Goal: Ask a question

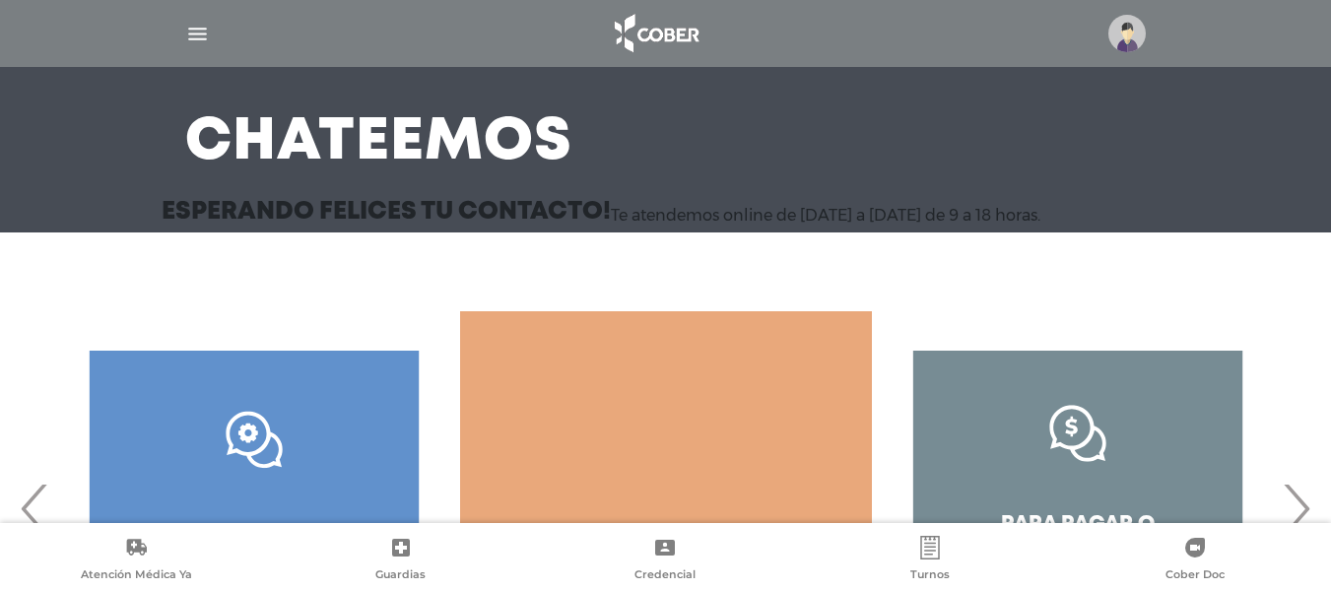
scroll to position [294, 0]
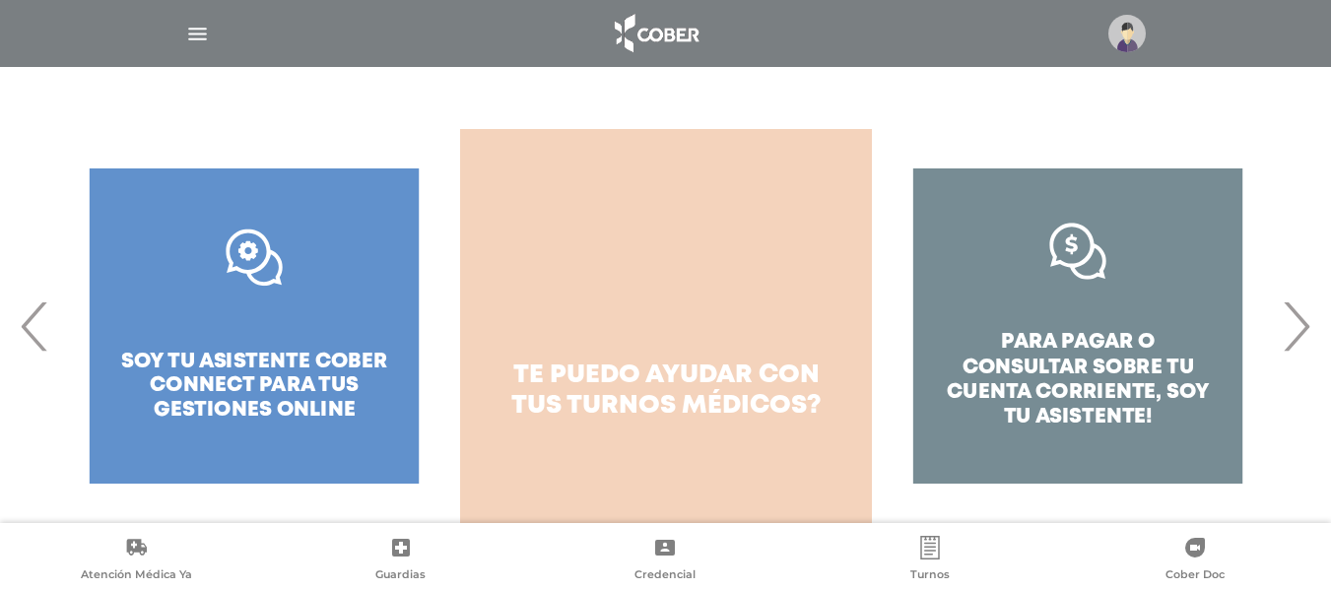
click at [631, 397] on span "turnos médicos?" at bounding box center [694, 406] width 255 height 24
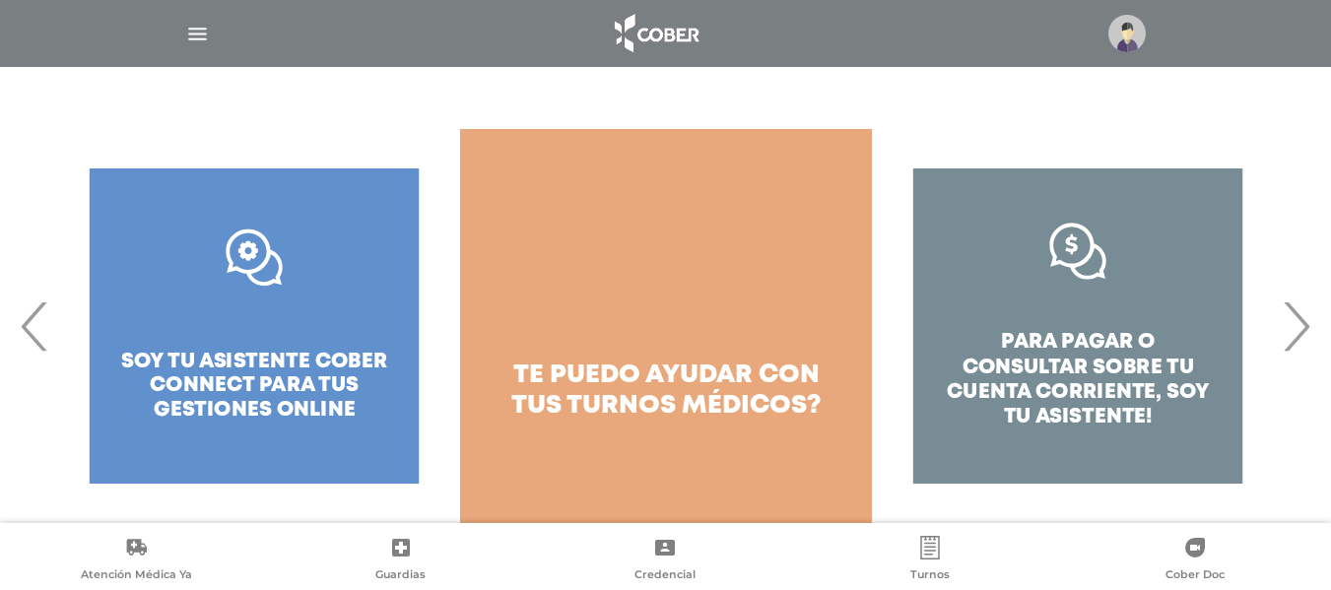
click at [633, 396] on span "turnos médicos?" at bounding box center [694, 406] width 255 height 24
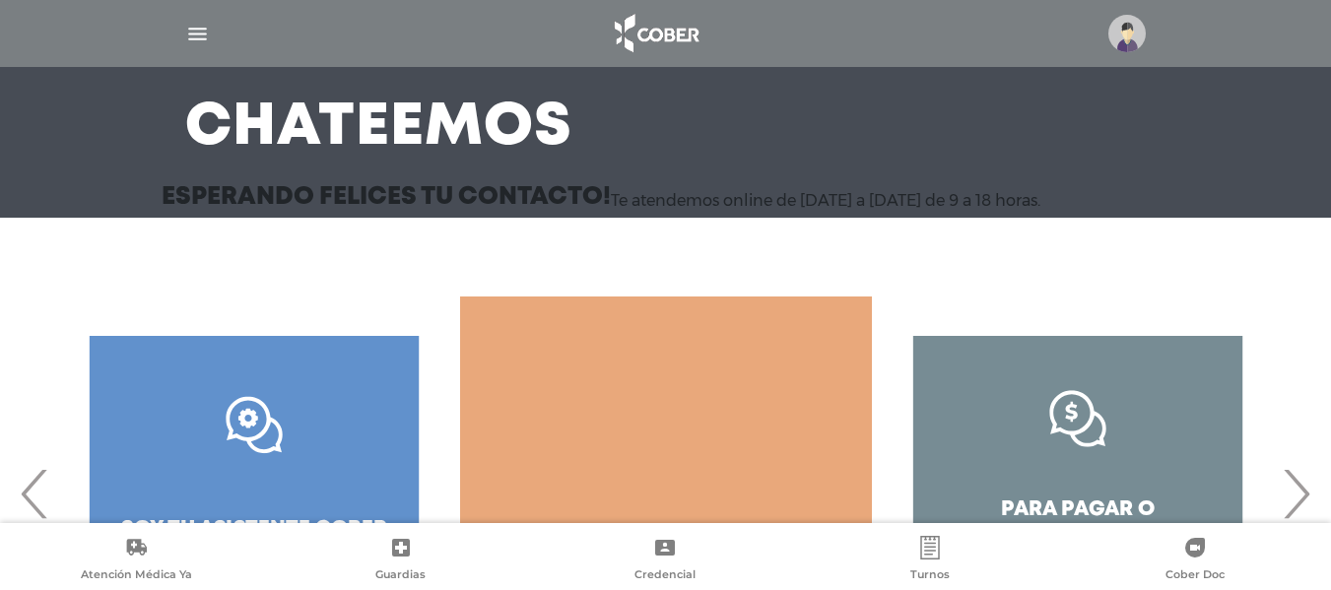
scroll to position [294, 0]
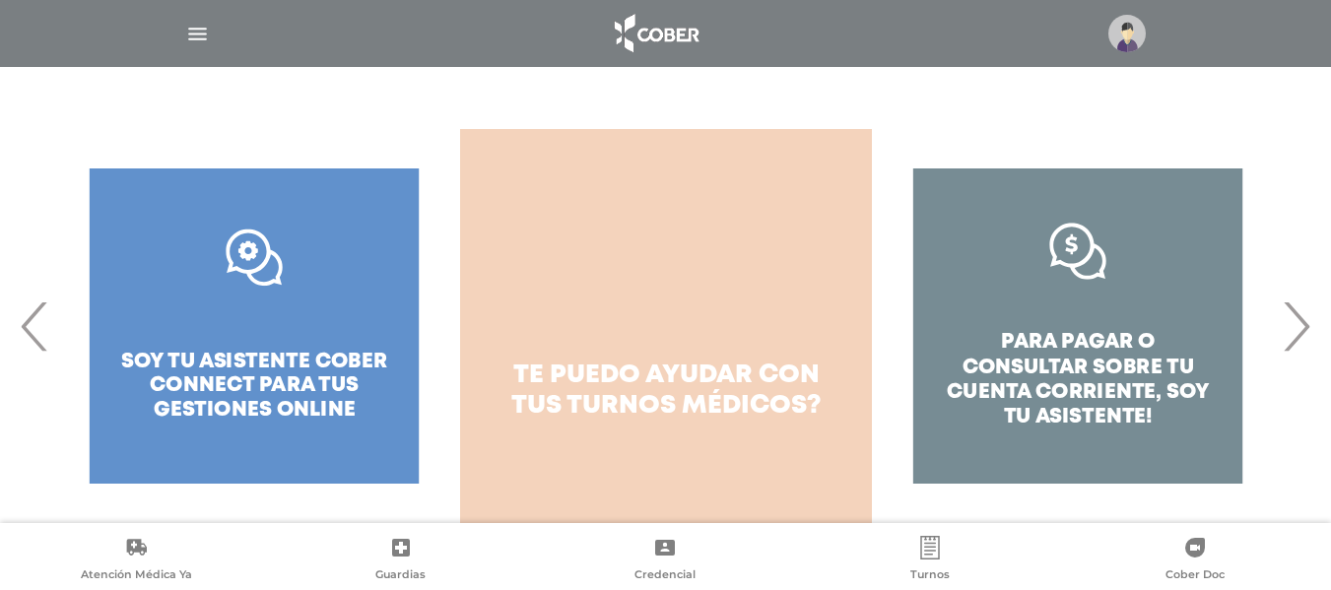
click at [669, 394] on span "turnos médicos?" at bounding box center [694, 406] width 255 height 24
